Goal: Download file/media

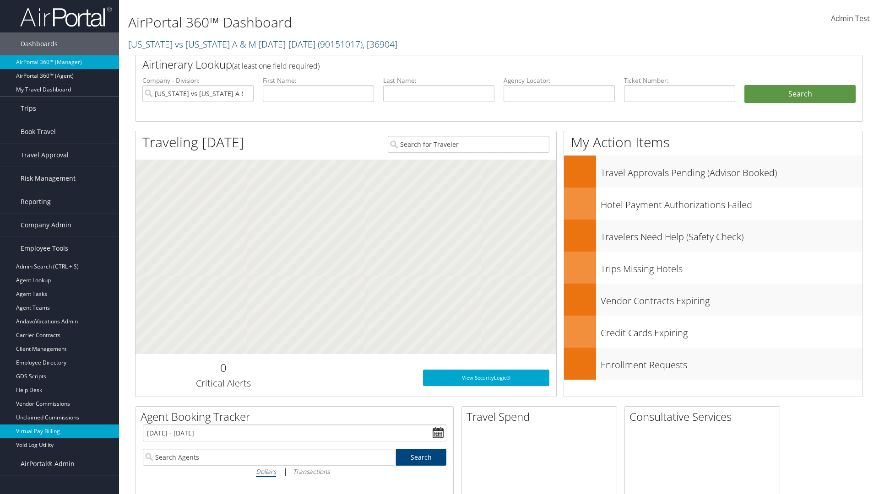
click at [59, 431] on link "Virtual Pay Billing" at bounding box center [59, 432] width 119 height 14
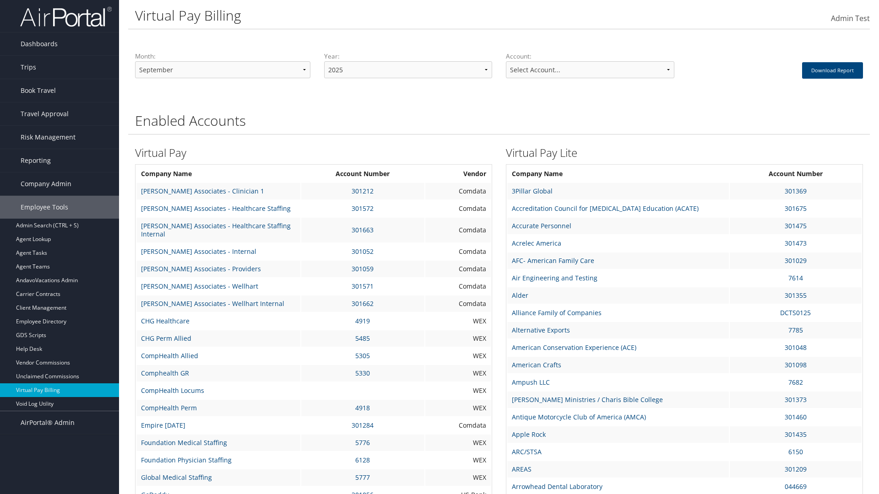
select select "3"
select select "37903"
click at [831, 70] on button "Download Report" at bounding box center [832, 70] width 61 height 16
